Goal: Information Seeking & Learning: Learn about a topic

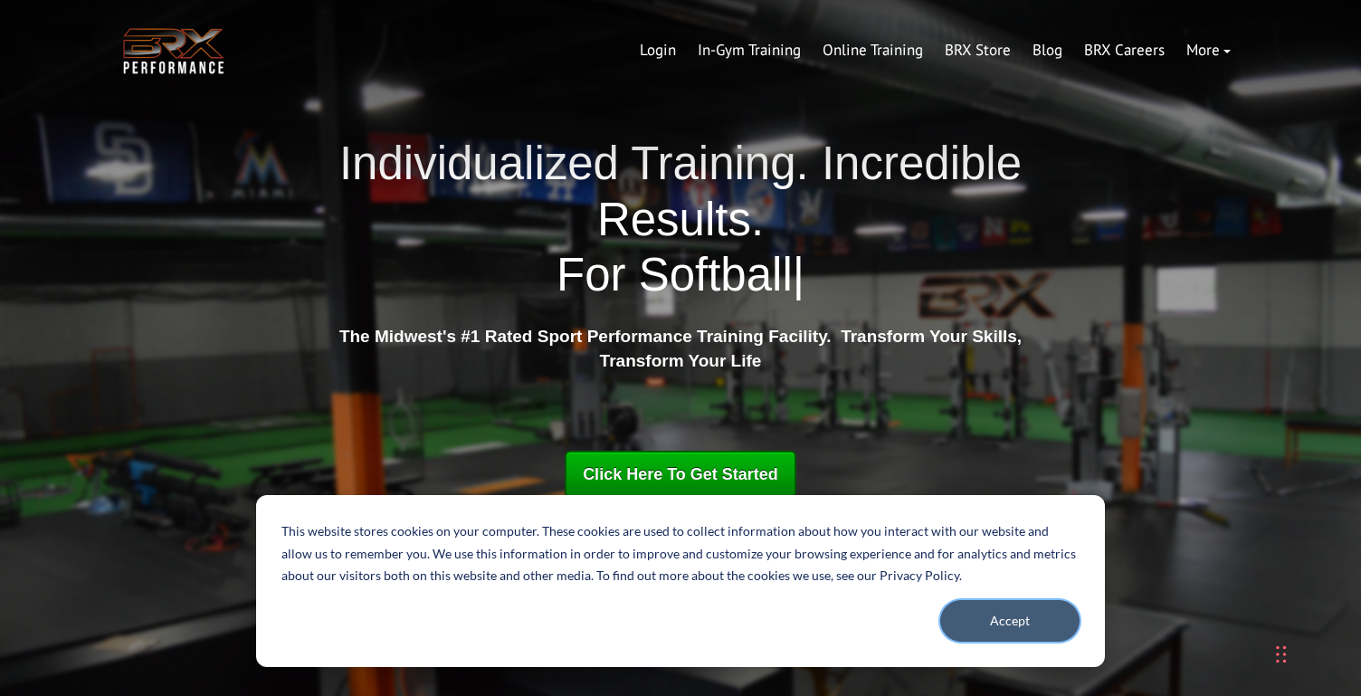
click at [1005, 626] on button "Accept" at bounding box center [1009, 621] width 139 height 42
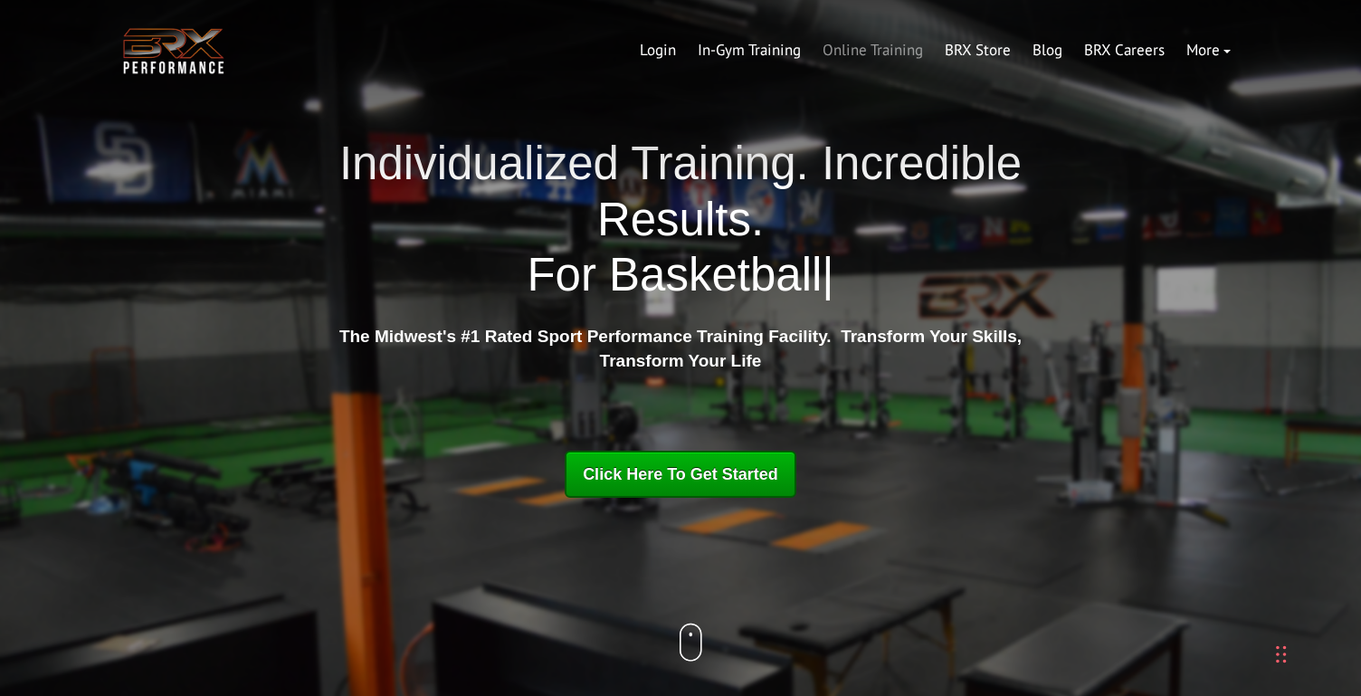
click at [848, 51] on link "Online Training" at bounding box center [873, 50] width 122 height 43
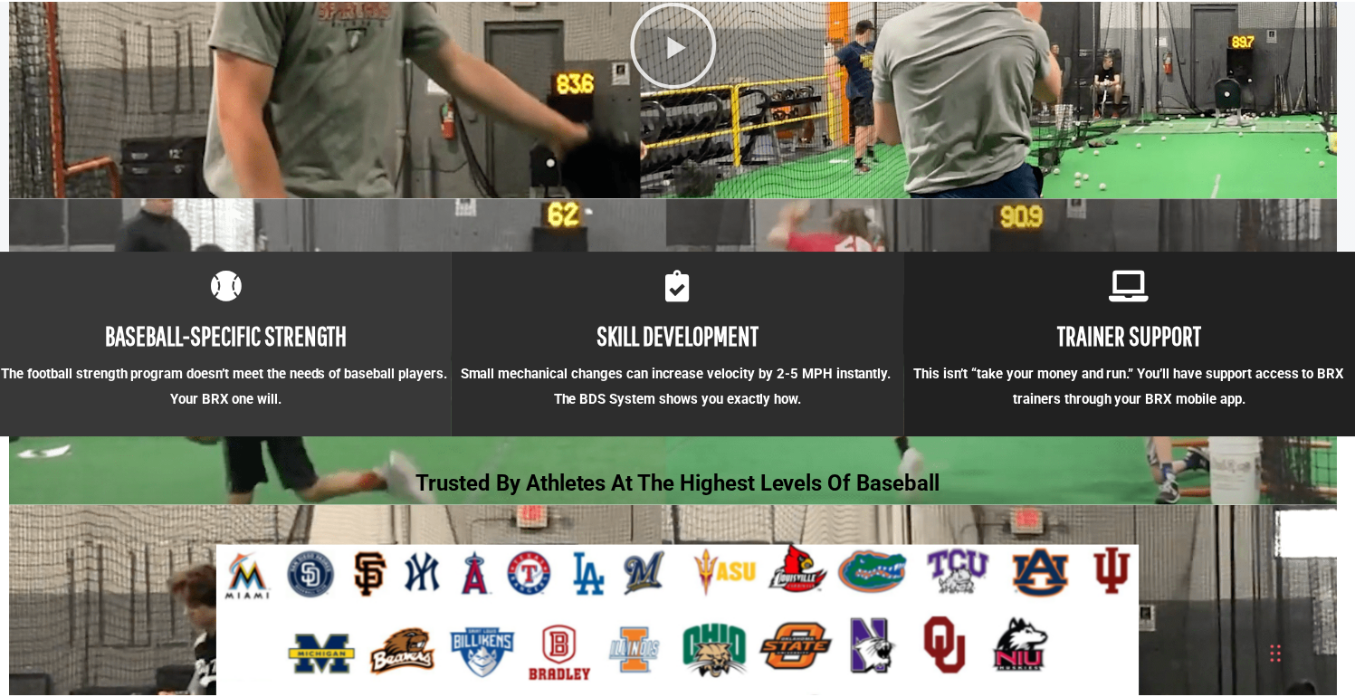
scroll to position [1634, 0]
